Goal: Download file/media

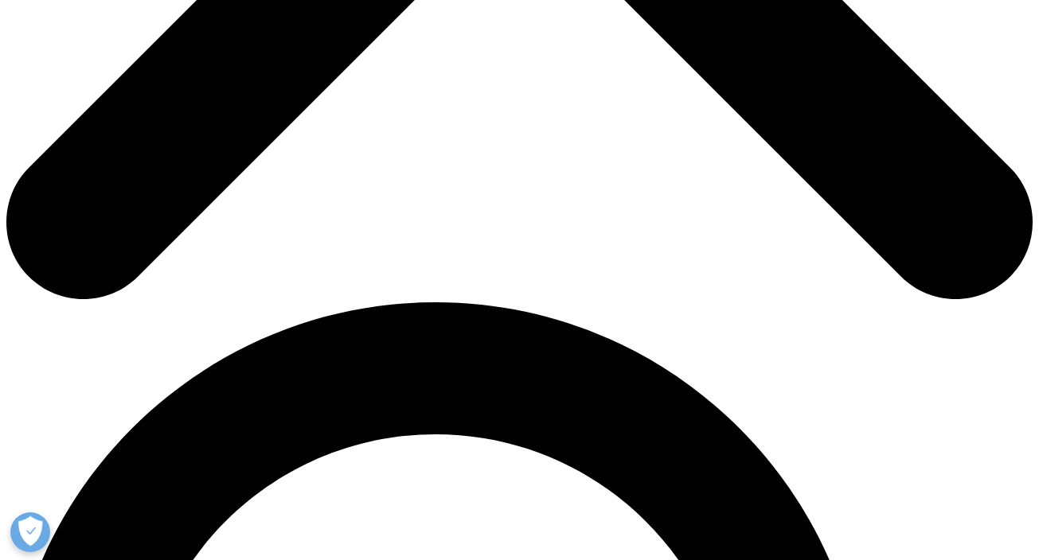
scroll to position [748, 0]
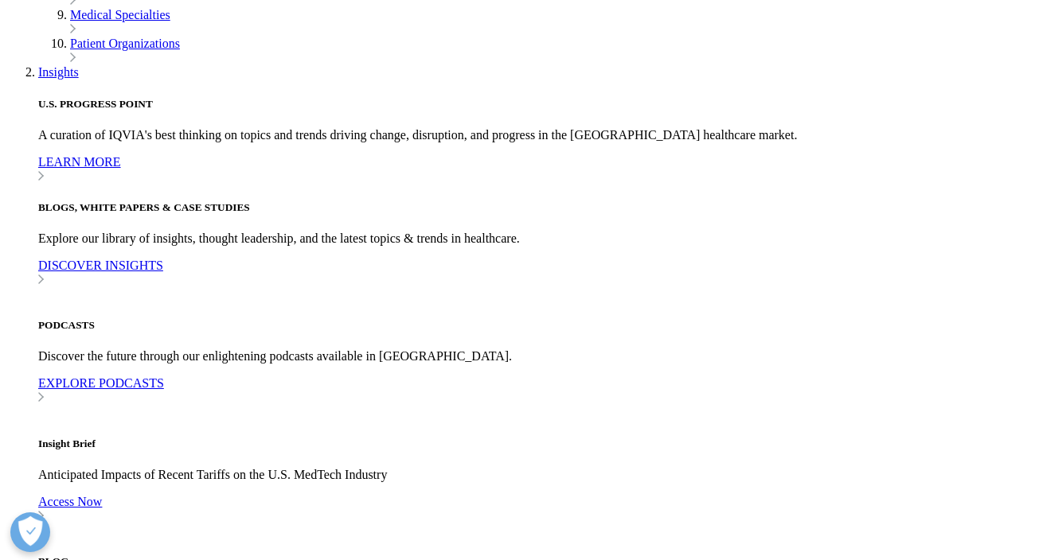
scroll to position [642, 0]
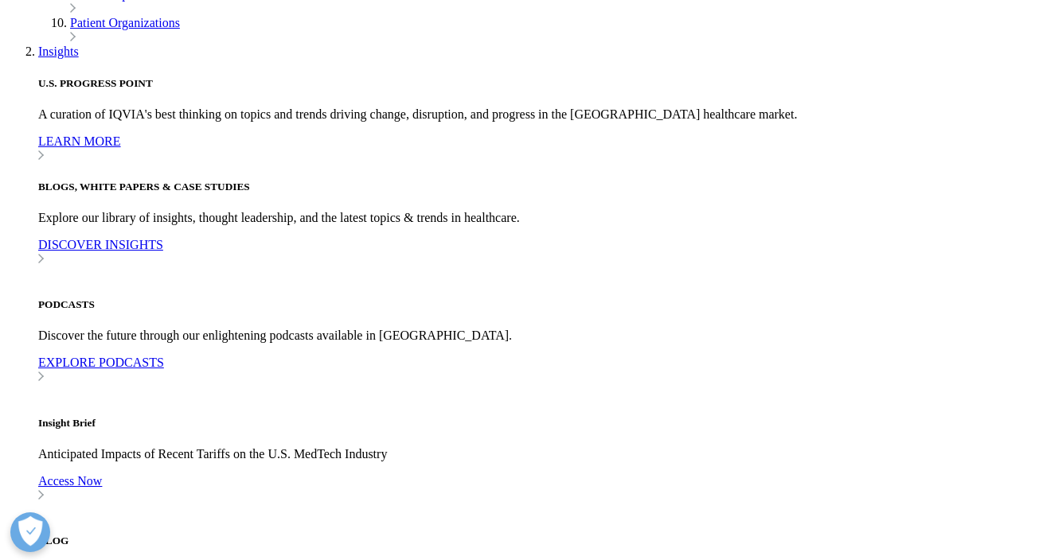
type input "[PERSON_NAME]"
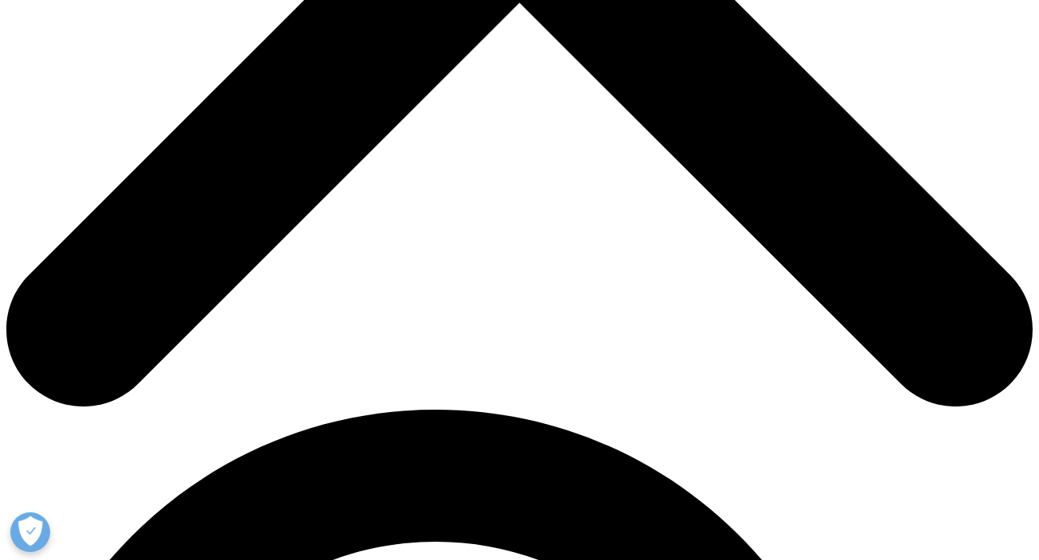
type input "[PERSON_NAME]"
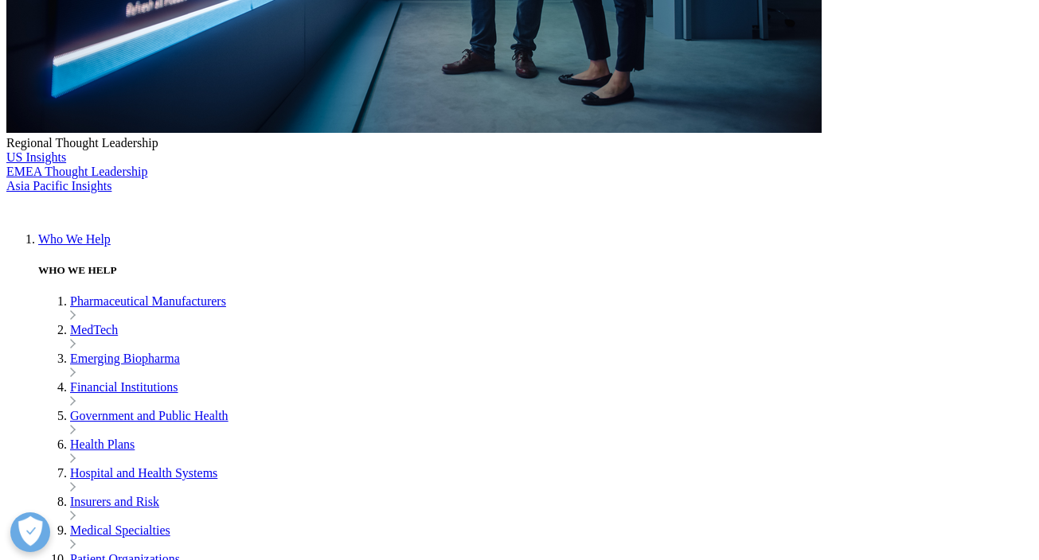
type input "[PERSON_NAME][EMAIL_ADDRESS][PERSON_NAME][DOMAIN_NAME]"
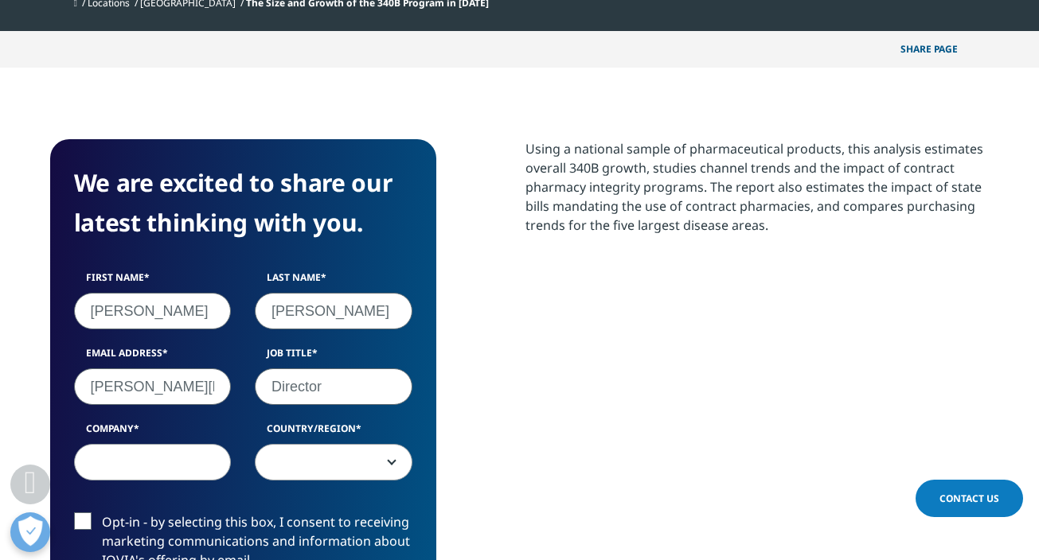
type input "Director"
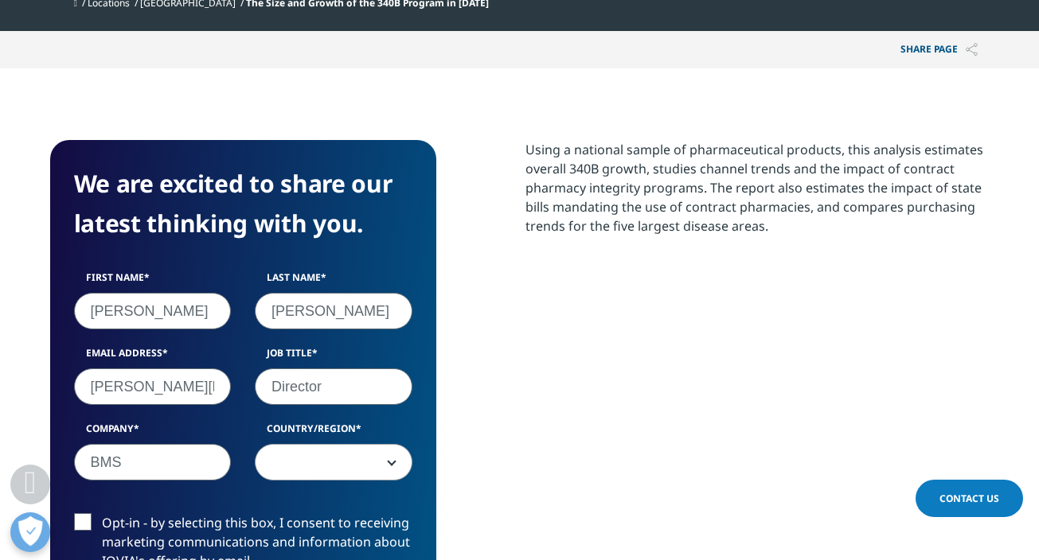
type input "BMS"
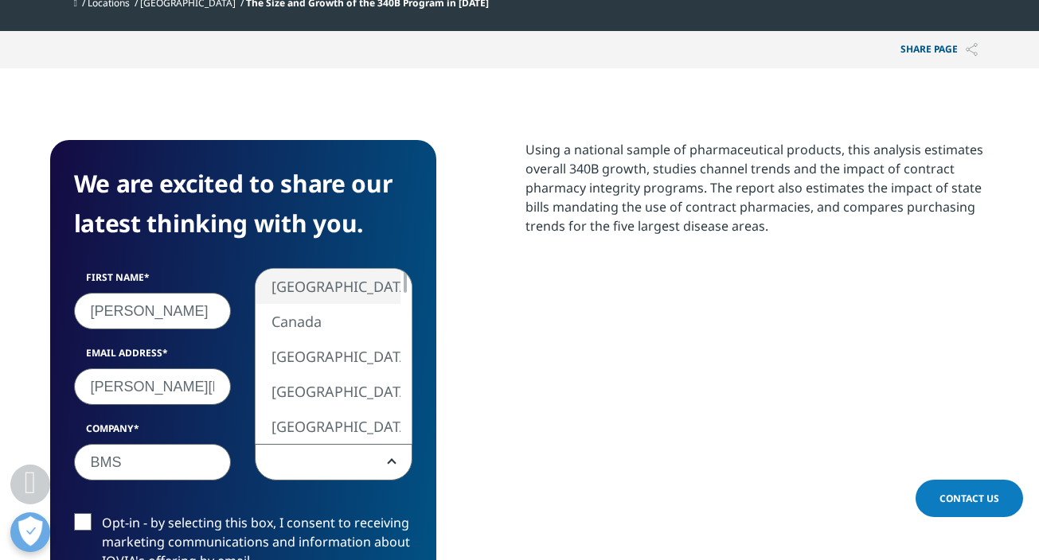
select select "[GEOGRAPHIC_DATA]"
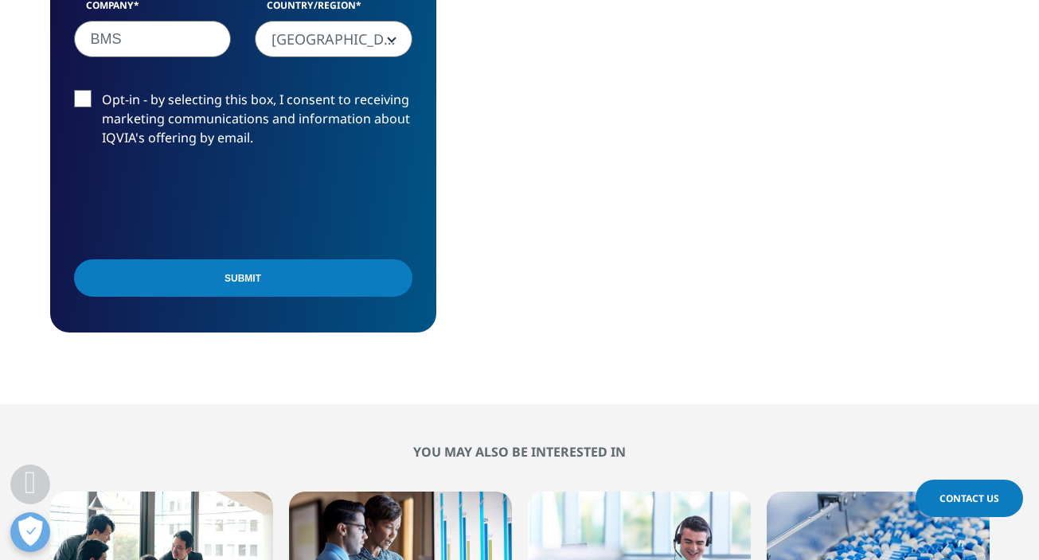
scroll to position [1089, 0]
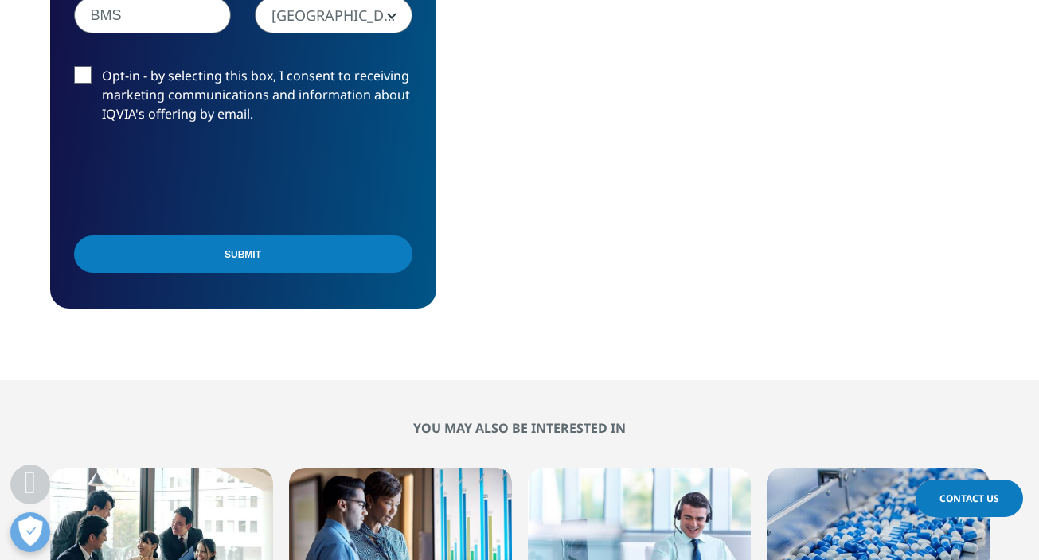
click at [260, 262] on input "Submit" at bounding box center [243, 254] width 338 height 37
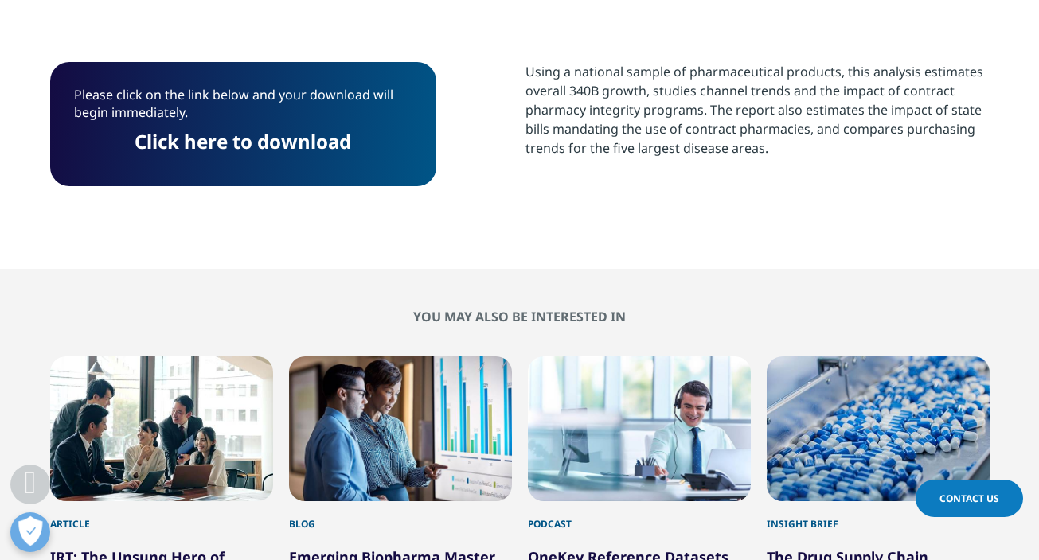
scroll to position [707, 0]
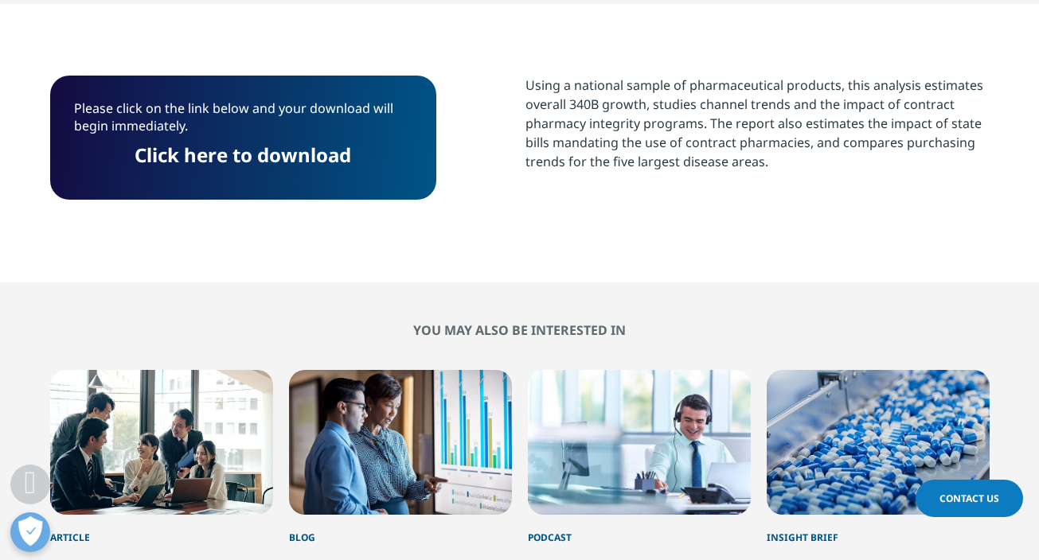
click at [277, 155] on link "Click here to download" at bounding box center [242, 155] width 216 height 26
